Goal: Answer question/provide support: Share knowledge or assist other users

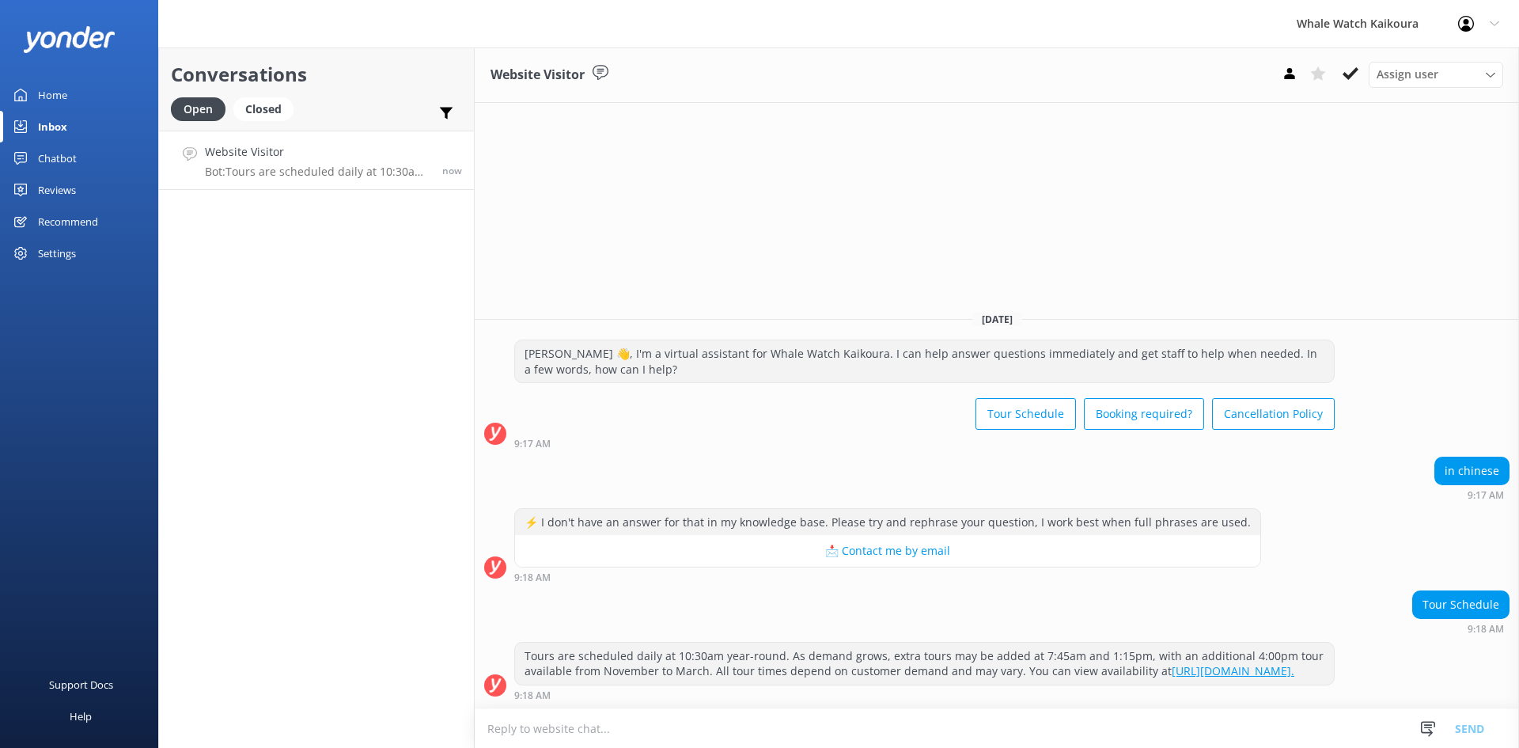
click at [855, 726] on textarea at bounding box center [997, 728] width 1045 height 39
type textarea "Kia Ora unfortnbley"
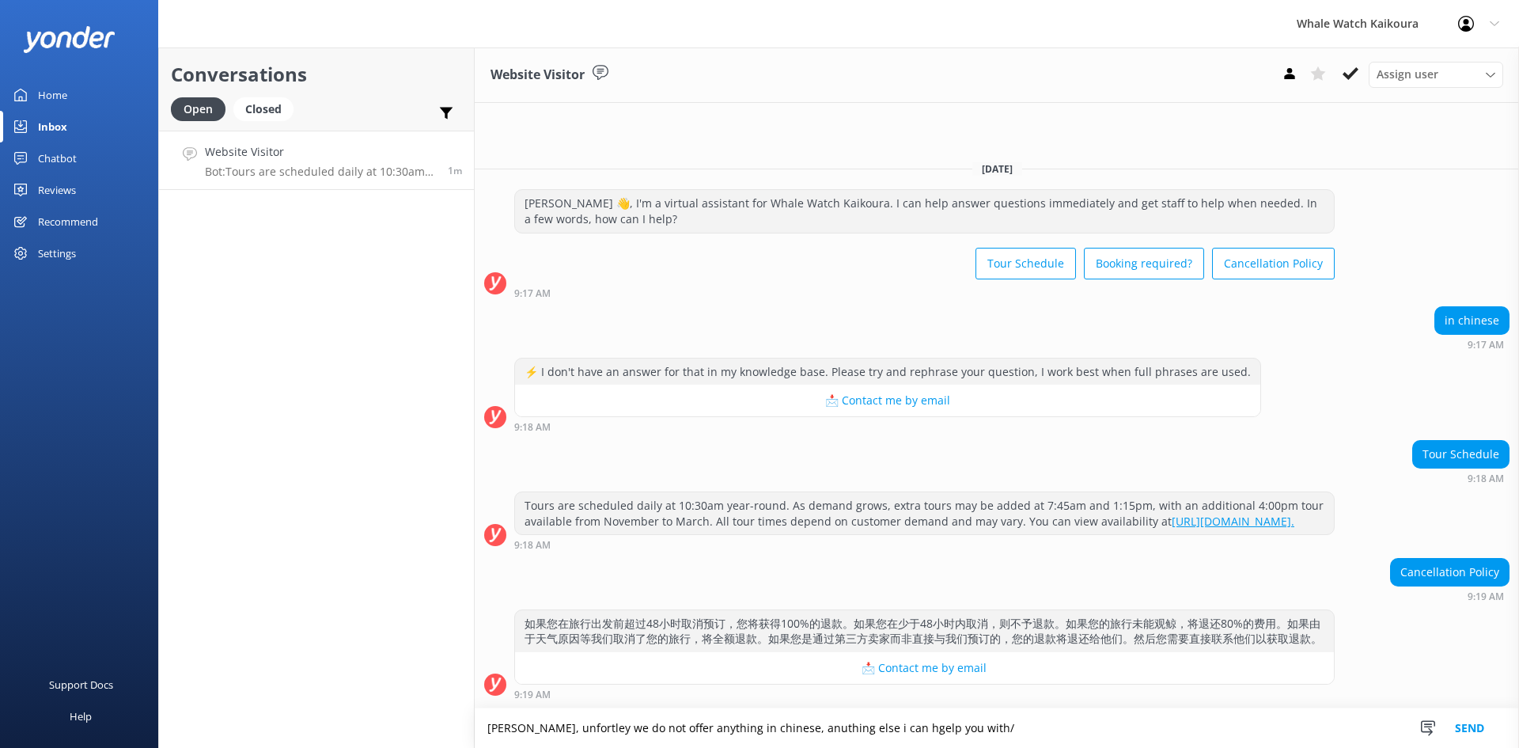
paste textarea "ora, Unfortunately, we do not currently offer any materials or tours in Chinese…"
type textarea "Kia ora, Unfortunately, we do not currently offer any materials or tours in Chi…"
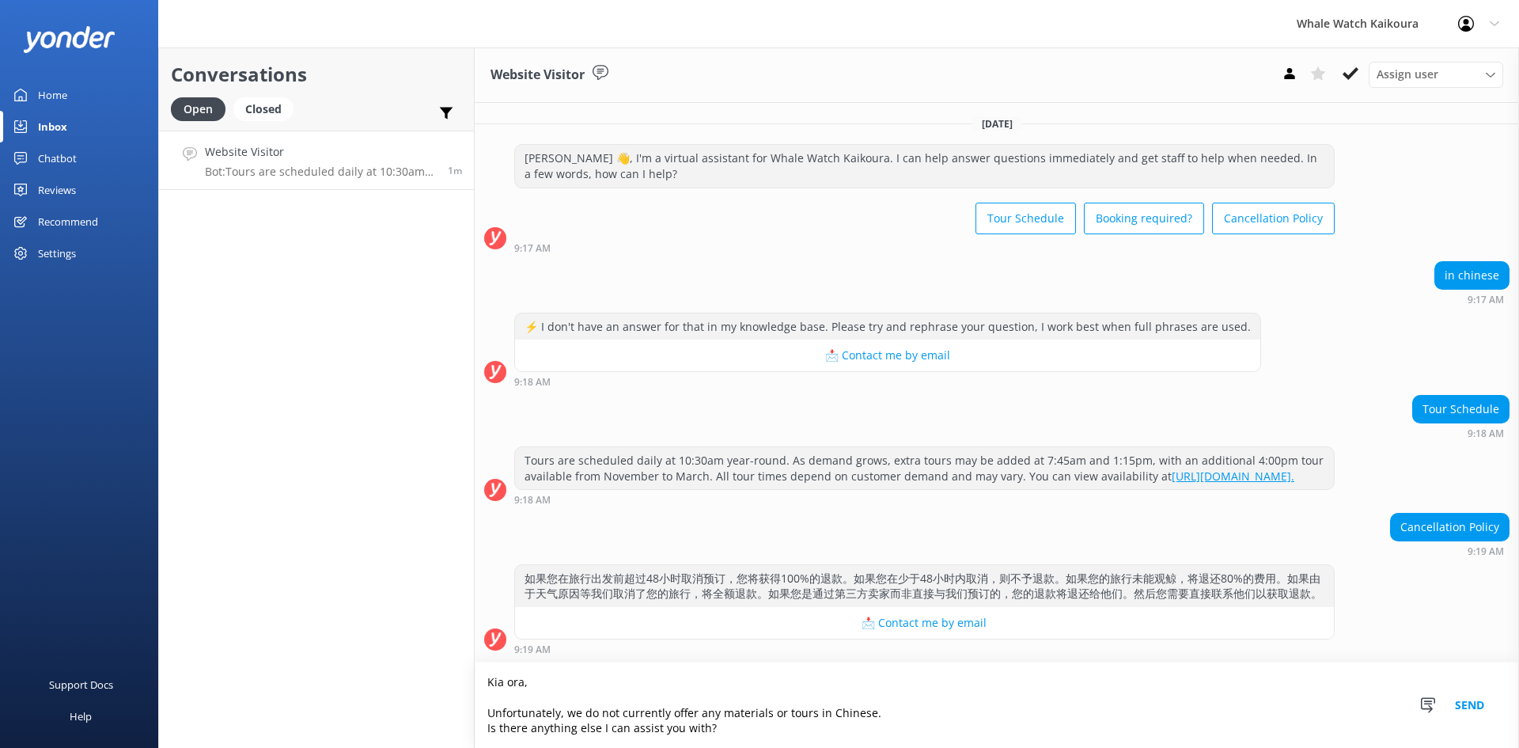
drag, startPoint x: 914, startPoint y: 735, endPoint x: 362, endPoint y: 629, distance: 561.7
click at [362, 629] on div "Conversations Open Closed Important Assigned to me Unassigned Website Visitor B…" at bounding box center [838, 397] width 1361 height 700
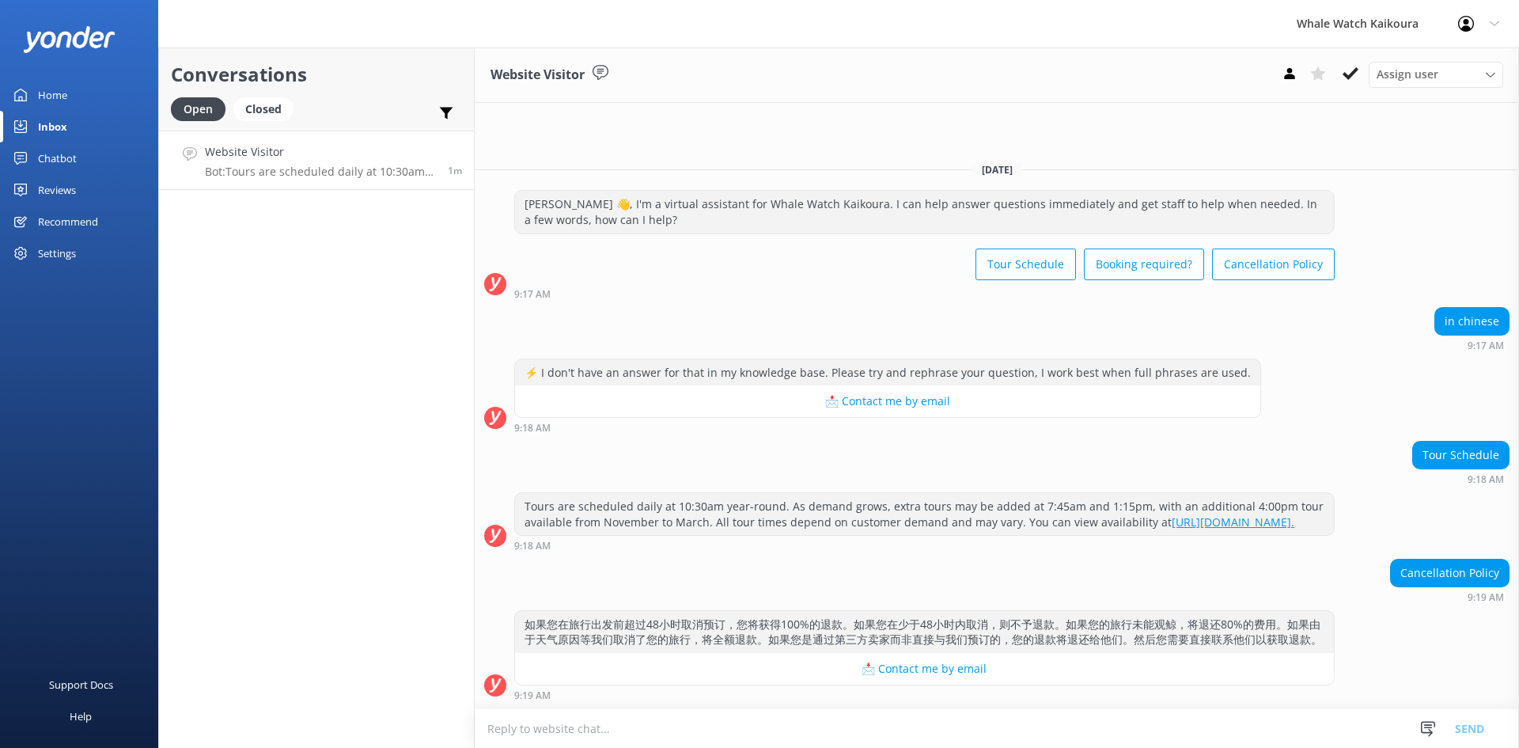
click at [1178, 632] on div "如果您在旅行出发前超过48小时取消预订，您将获得100%的退款。如果您在少于48小时内取消，则不予退款。如果您的旅行未能观鲸，将退还80%的费用。如果由于天气…" at bounding box center [924, 632] width 819 height 42
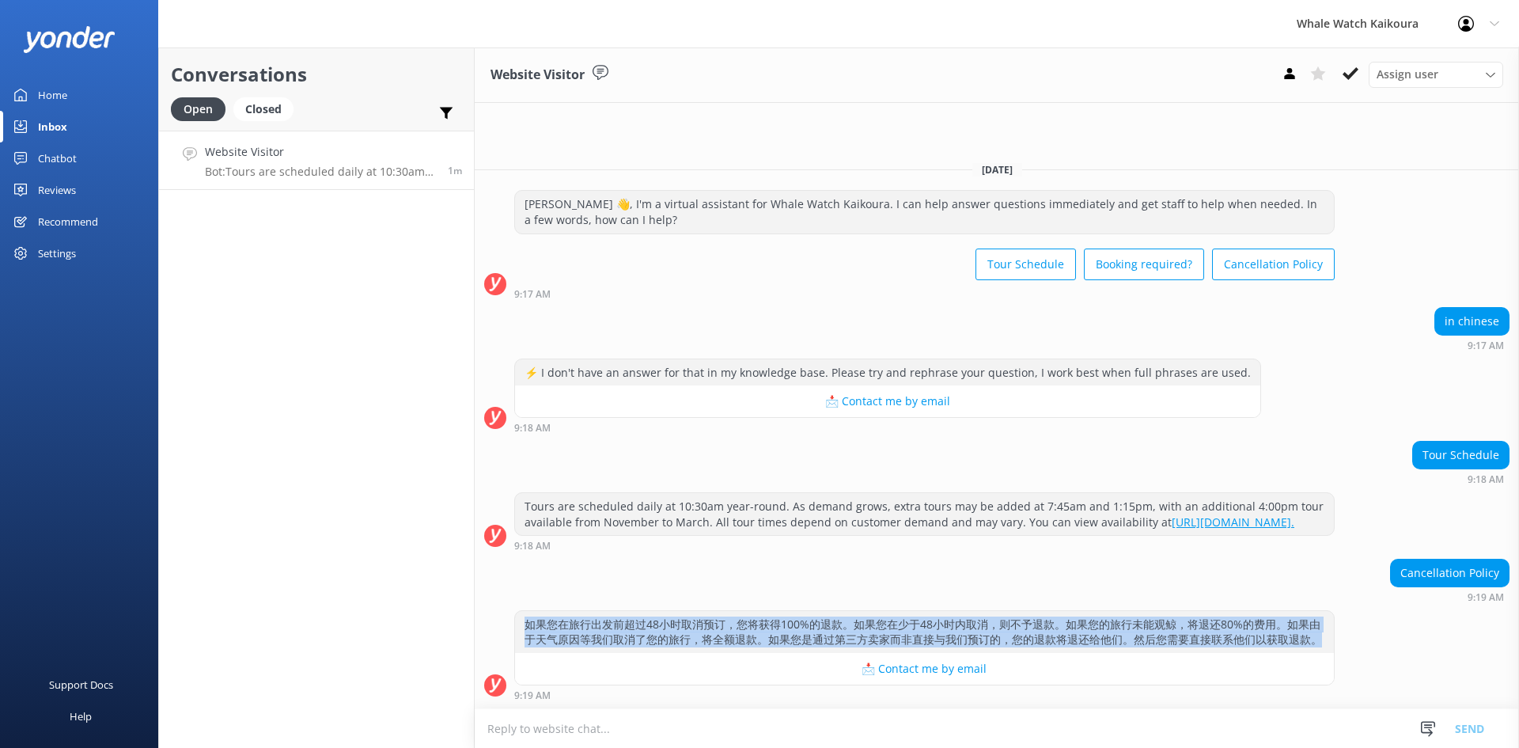
drag, startPoint x: 1318, startPoint y: 638, endPoint x: 526, endPoint y: 613, distance: 792.6
click at [517, 627] on div "如果您在旅行出发前超过48小时取消预订，您将获得100%的退款。如果您在少于48小时内取消，则不予退款。如果您的旅行未能观鲸，将退还80%的费用。如果由于天气…" at bounding box center [924, 632] width 819 height 42
copy div "如果您在旅行出发前超过48小时取消预订，您将获得100%的退款。如果您在少于48小时内取消，则不予退款。如果您的旅行未能观鲸，将退还80%的费用。如果由于天气…"
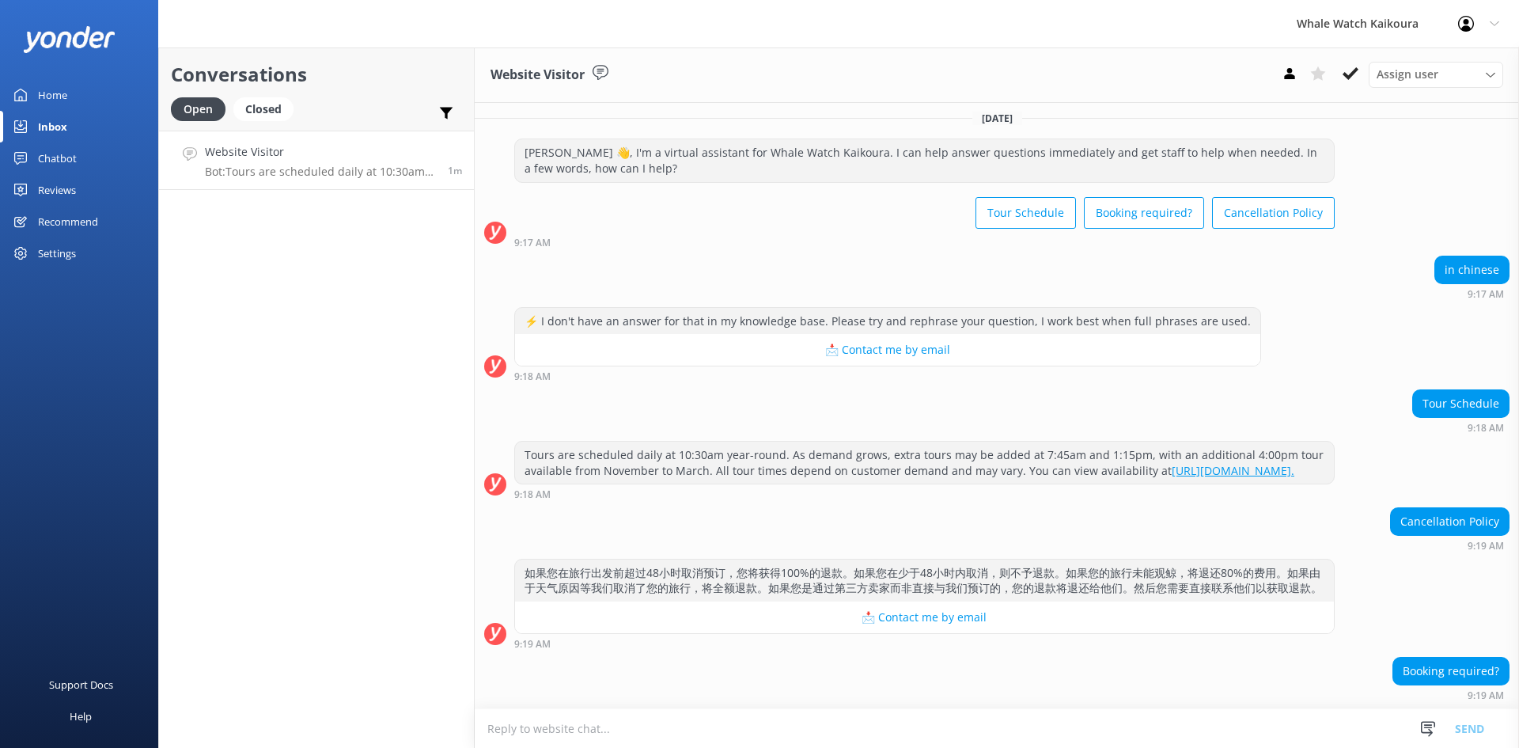
click at [1155, 354] on div "⚡ I don't have an answer for that in my knowledge base. Please try and rephrase…" at bounding box center [997, 348] width 1045 height 83
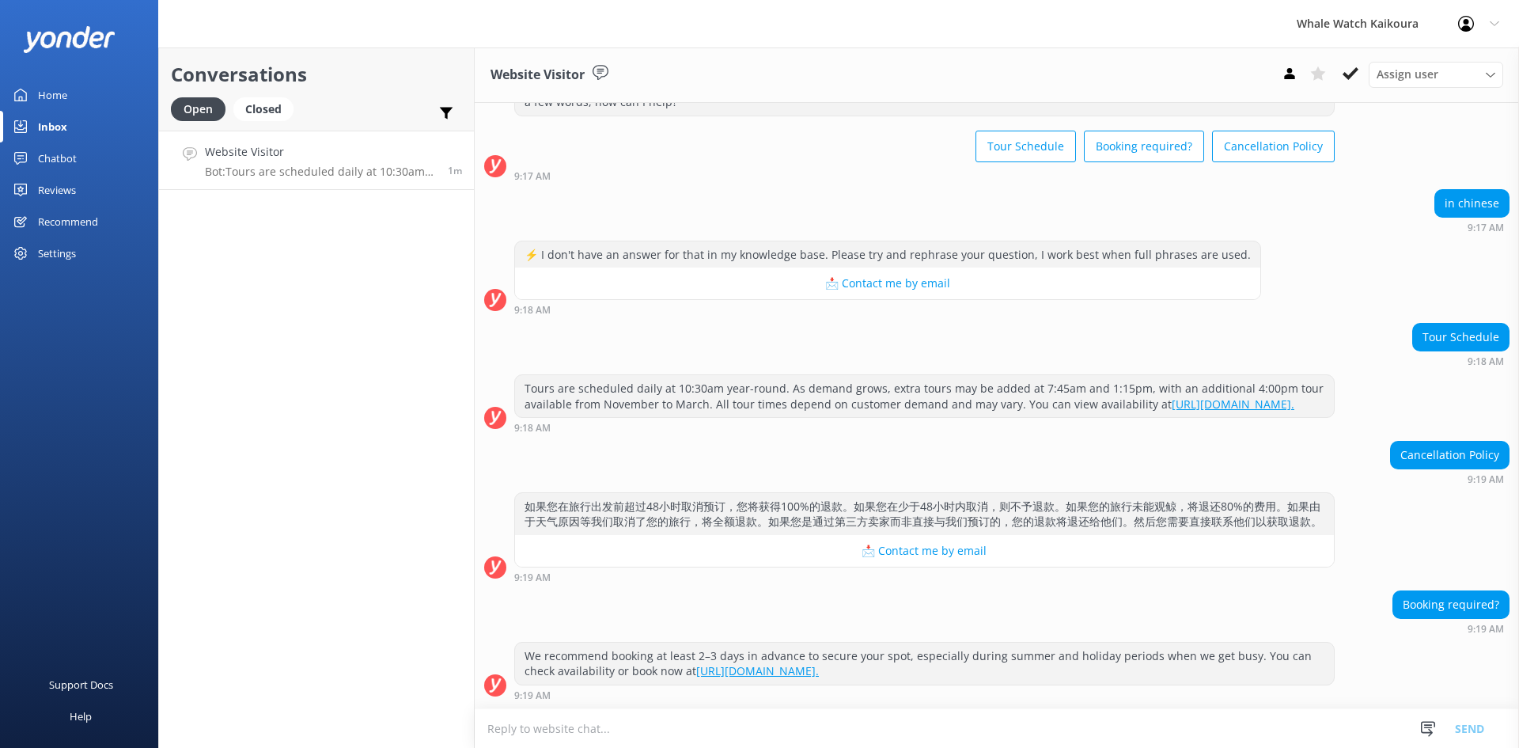
scroll to position [103, 0]
drag, startPoint x: 734, startPoint y: 490, endPoint x: 849, endPoint y: 490, distance: 115.5
click at [849, 493] on div "如果您在旅行出发前超过48小时取消预订，您将获得100%的退款。如果您在少于48小时内取消，则不予退款。如果您的旅行未能观鲸，将退还80%的费用。如果由于天气…" at bounding box center [924, 514] width 819 height 42
